Goal: Information Seeking & Learning: Learn about a topic

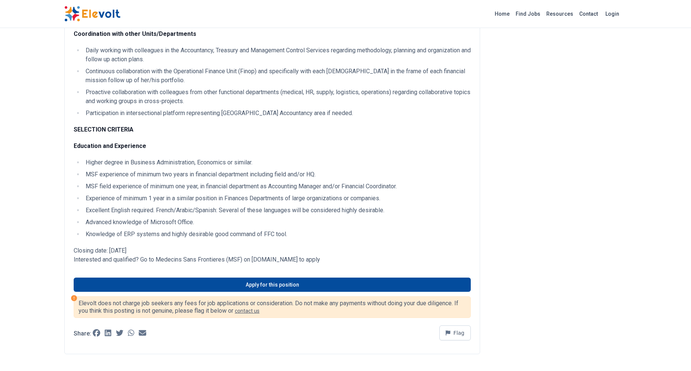
scroll to position [695, 0]
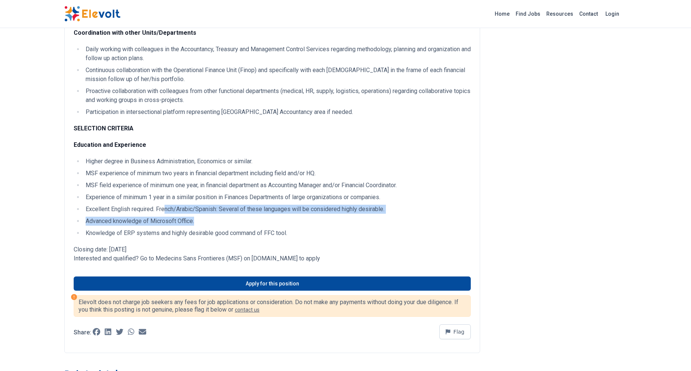
drag, startPoint x: 166, startPoint y: 216, endPoint x: 290, endPoint y: 228, distance: 124.3
click at [290, 228] on ul "Higher degree in Business Administration, Economics or similar. MSF experience …" at bounding box center [272, 197] width 397 height 81
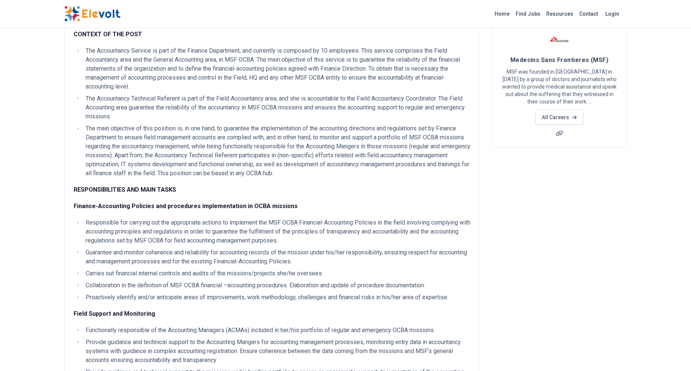
scroll to position [0, 0]
